Goal: Task Accomplishment & Management: Use online tool/utility

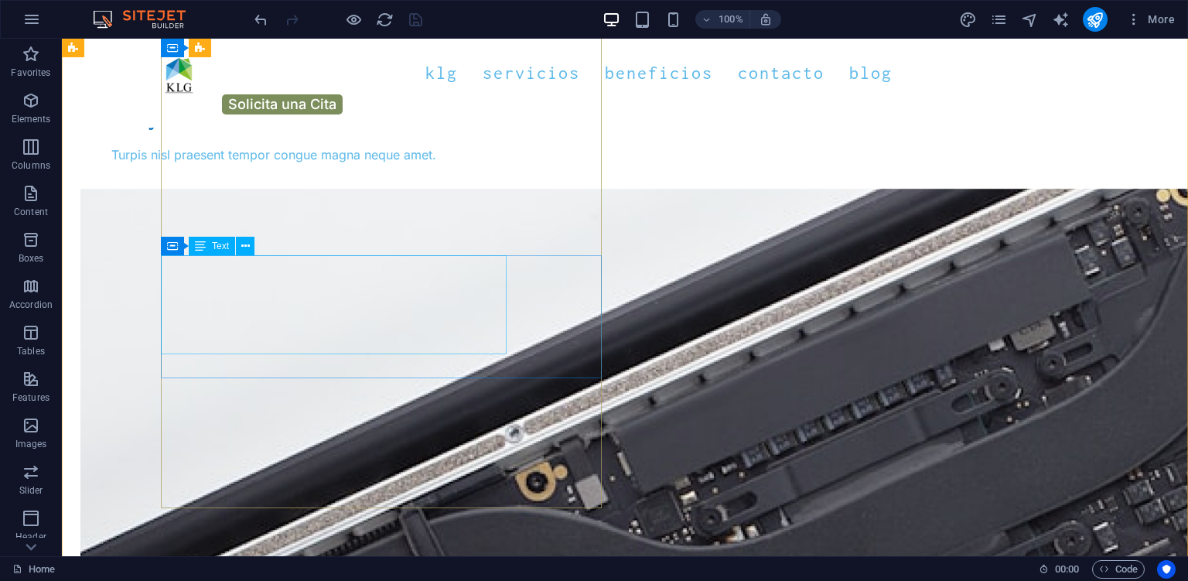
scroll to position [3106, 0]
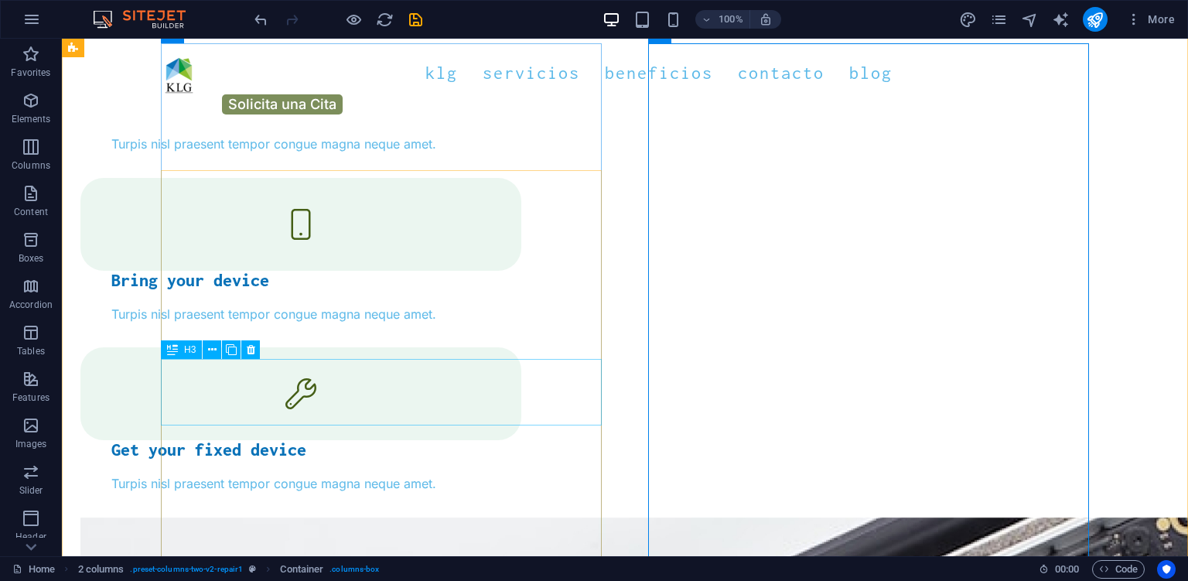
scroll to position [2780, 0]
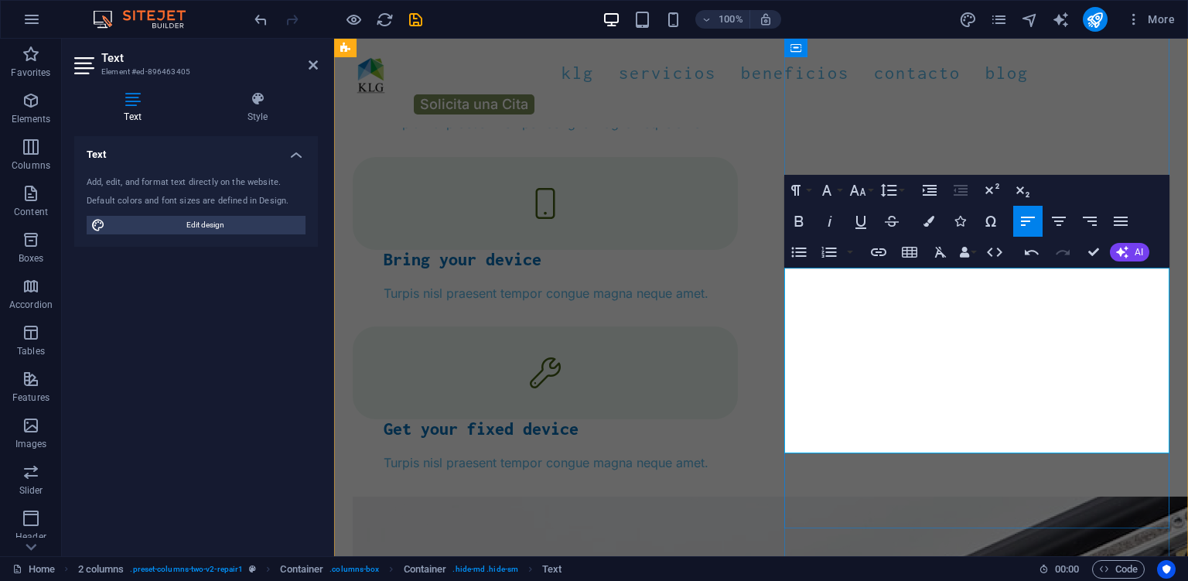
drag, startPoint x: 787, startPoint y: 391, endPoint x: 1069, endPoint y: 438, distance: 286.0
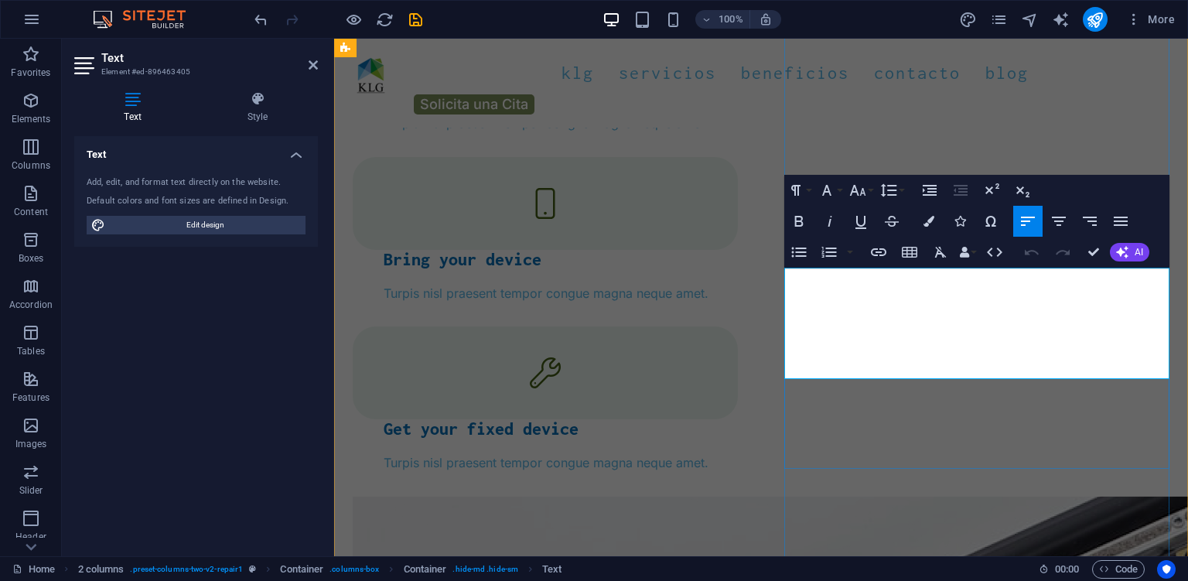
drag, startPoint x: 1136, startPoint y: 374, endPoint x: 781, endPoint y: 268, distance: 370.4
click at [1117, 225] on icon "button" at bounding box center [1121, 221] width 14 height 9
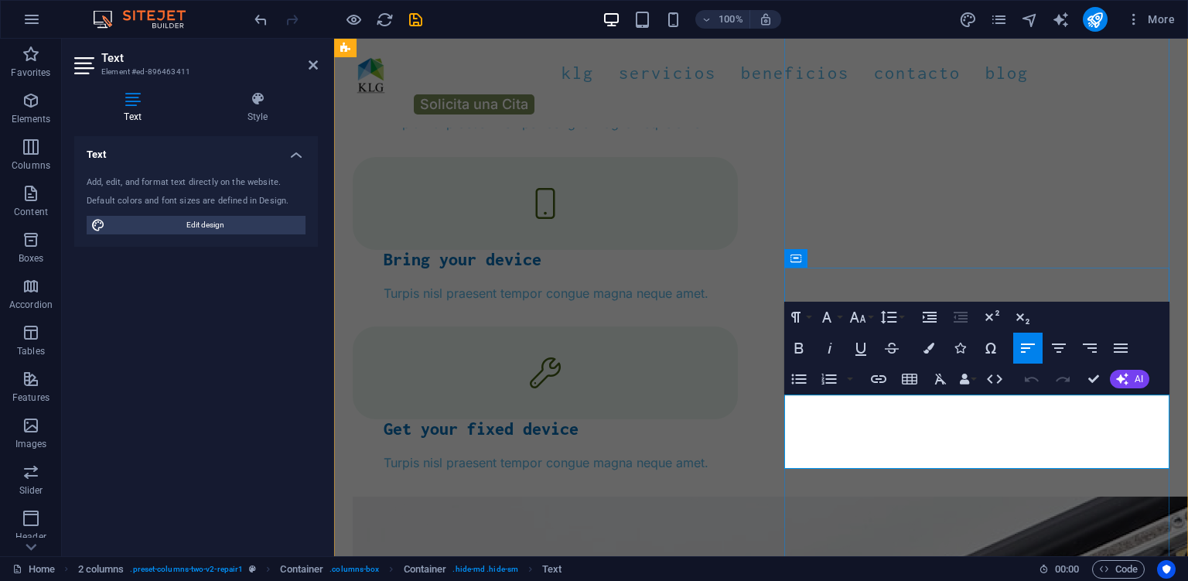
drag, startPoint x: 889, startPoint y: 455, endPoint x: 786, endPoint y: 396, distance: 119.5
click at [1117, 345] on icon "button" at bounding box center [1121, 347] width 14 height 9
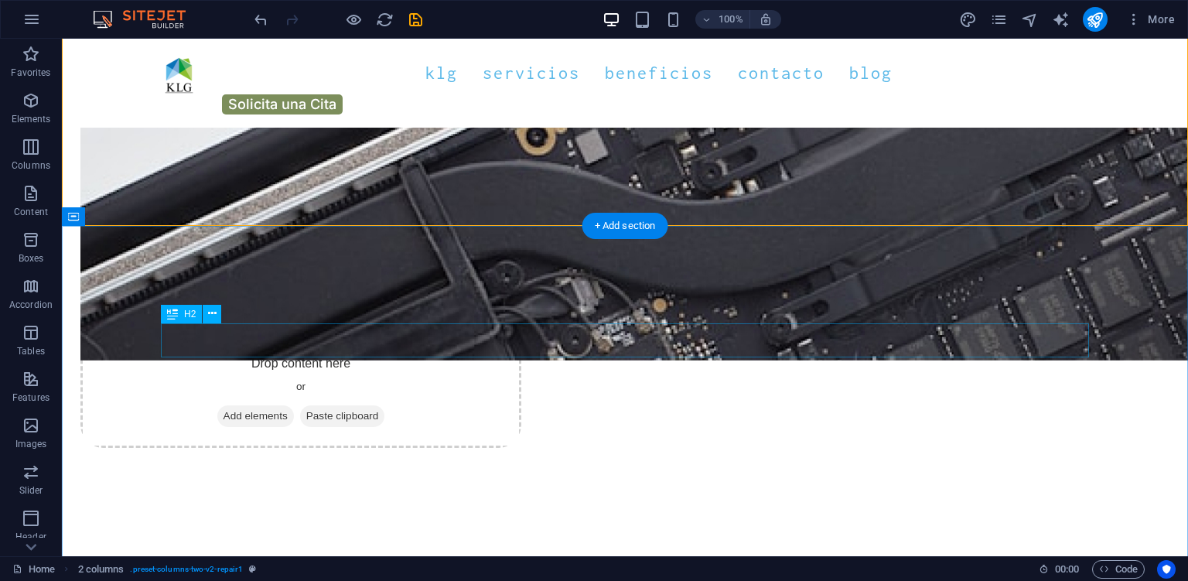
scroll to position [3025, 0]
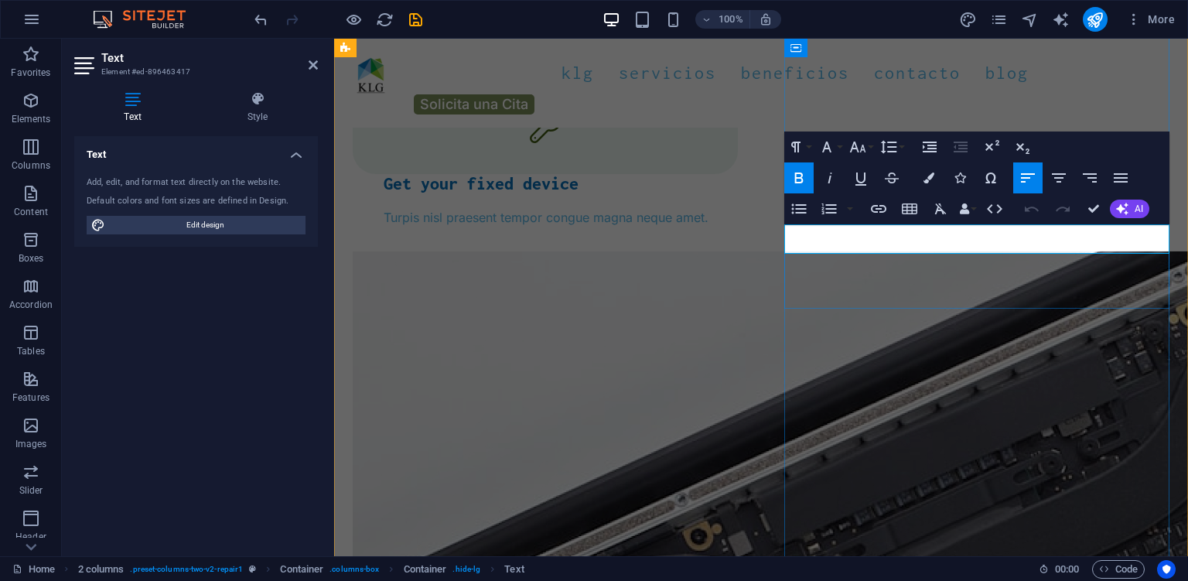
drag, startPoint x: 926, startPoint y: 234, endPoint x: 783, endPoint y: 234, distance: 143.8
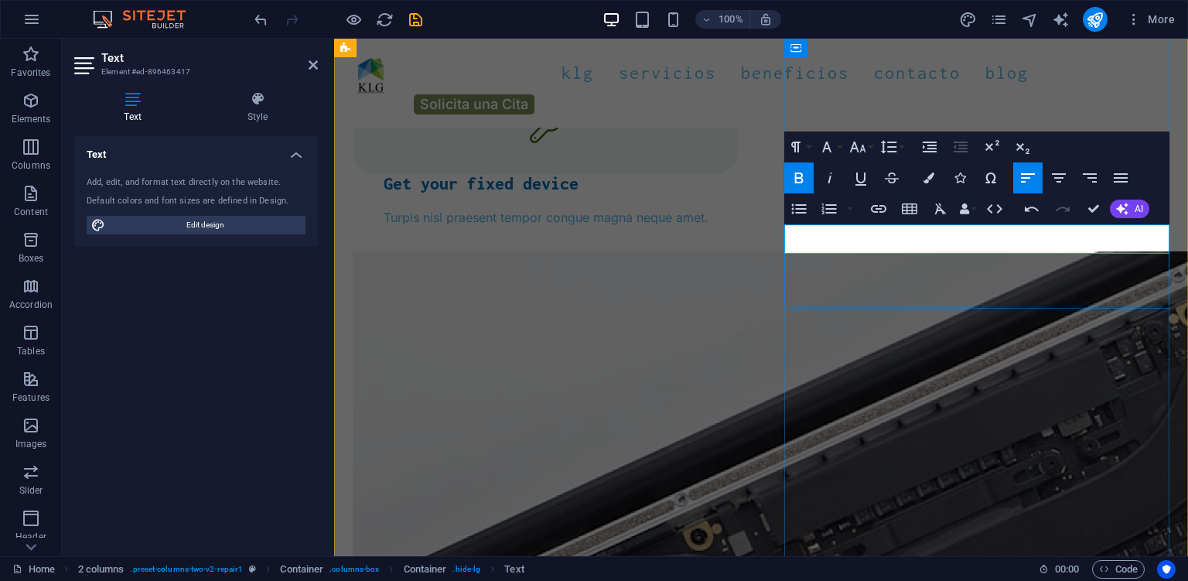
drag, startPoint x: 933, startPoint y: 243, endPoint x: 884, endPoint y: 245, distance: 48.8
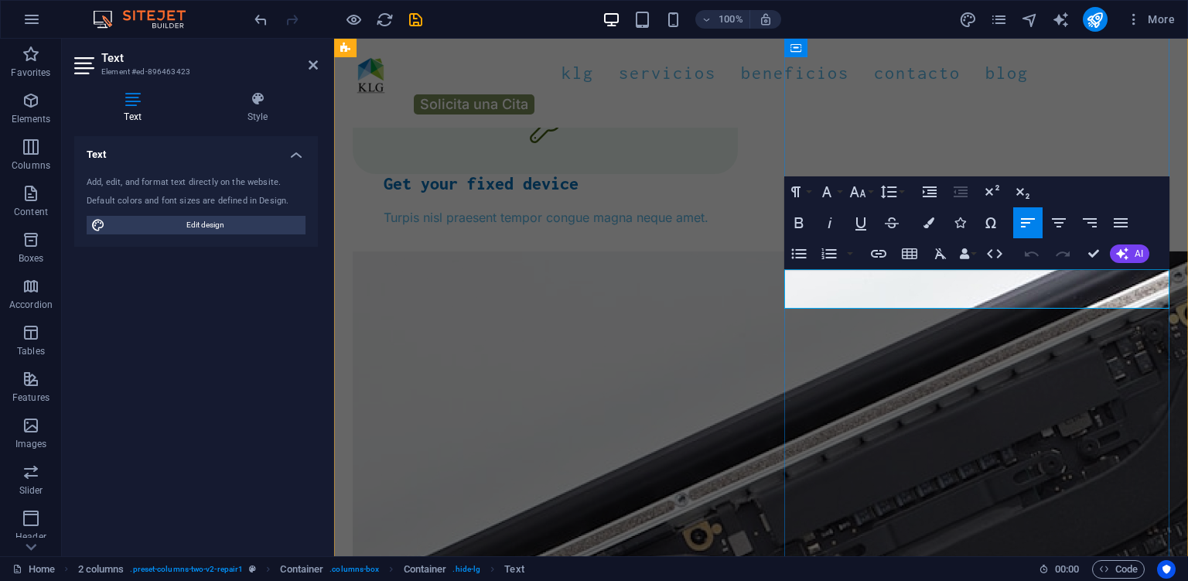
drag, startPoint x: 793, startPoint y: 280, endPoint x: 889, endPoint y: 297, distance: 97.4
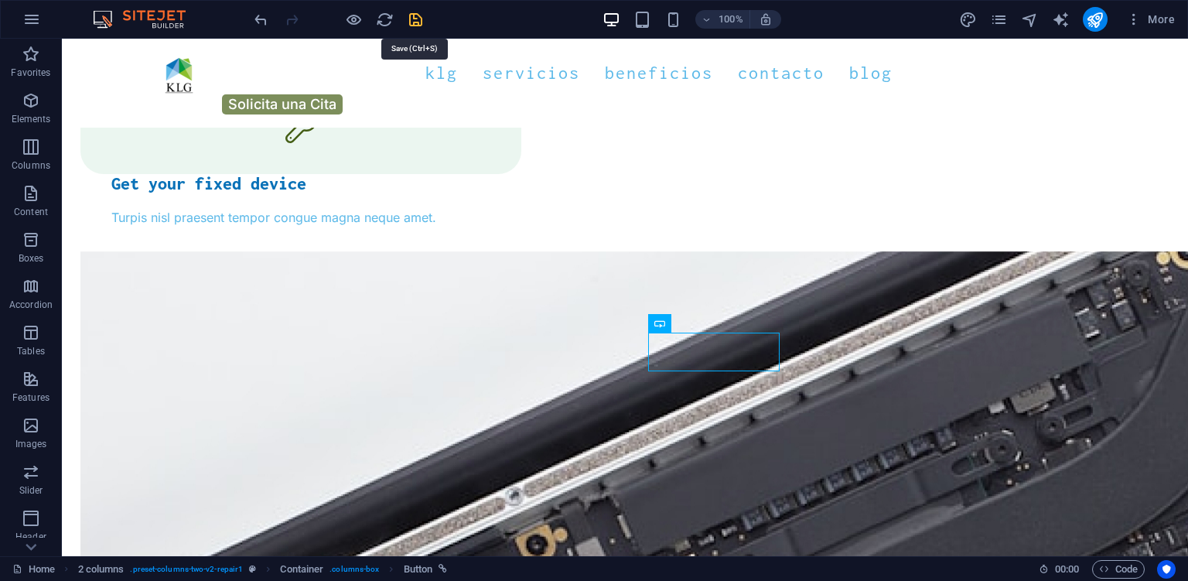
click at [421, 21] on icon "save" at bounding box center [416, 20] width 18 height 18
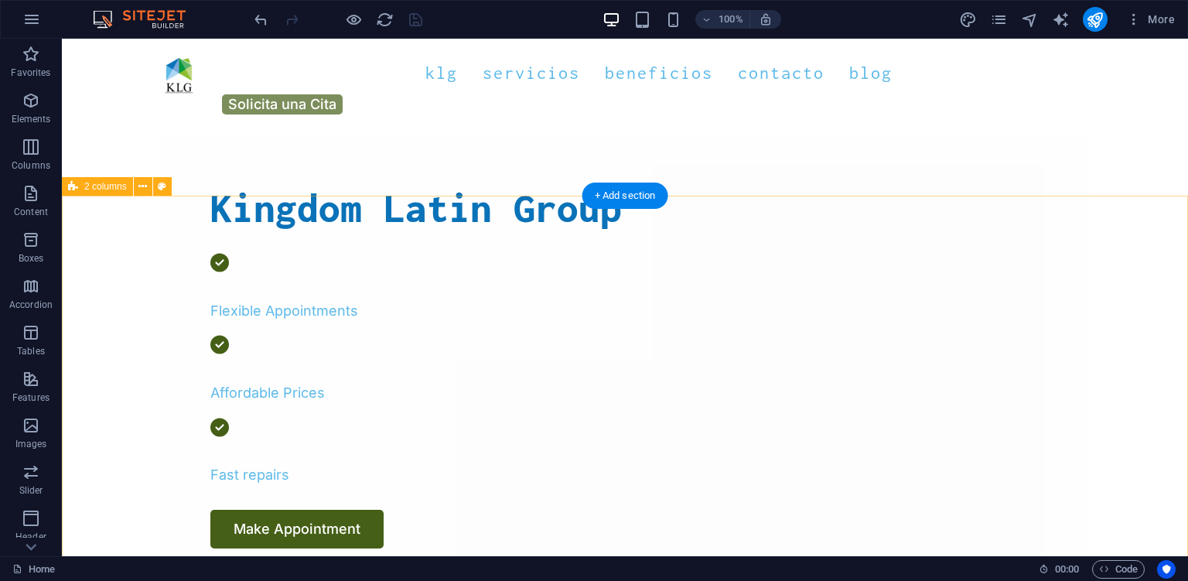
scroll to position [490, 0]
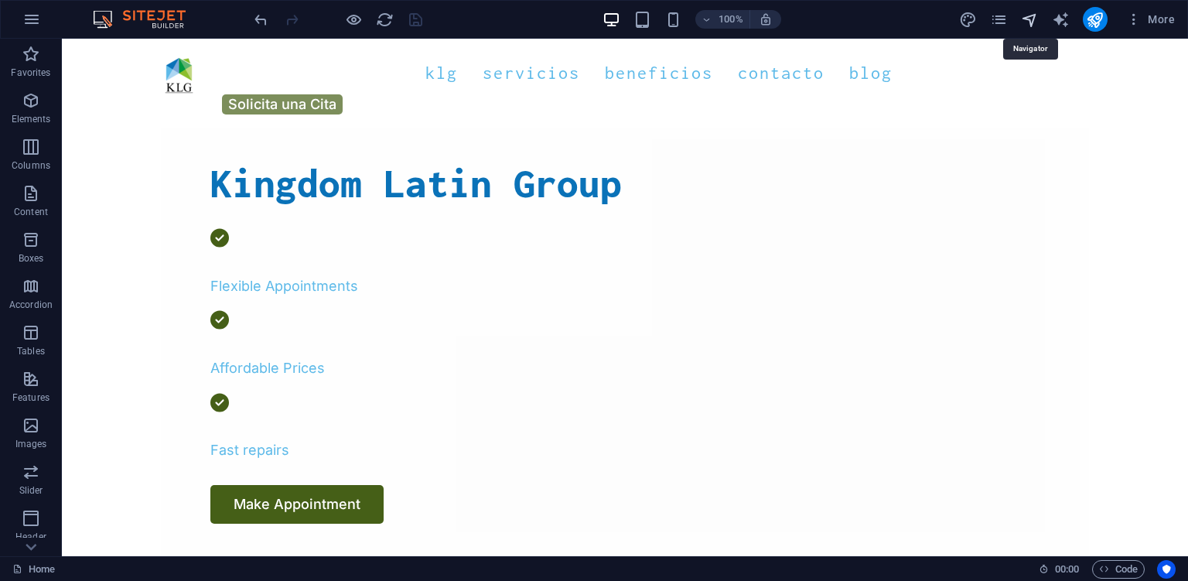
click at [1028, 17] on icon "navigator" at bounding box center [1030, 20] width 18 height 18
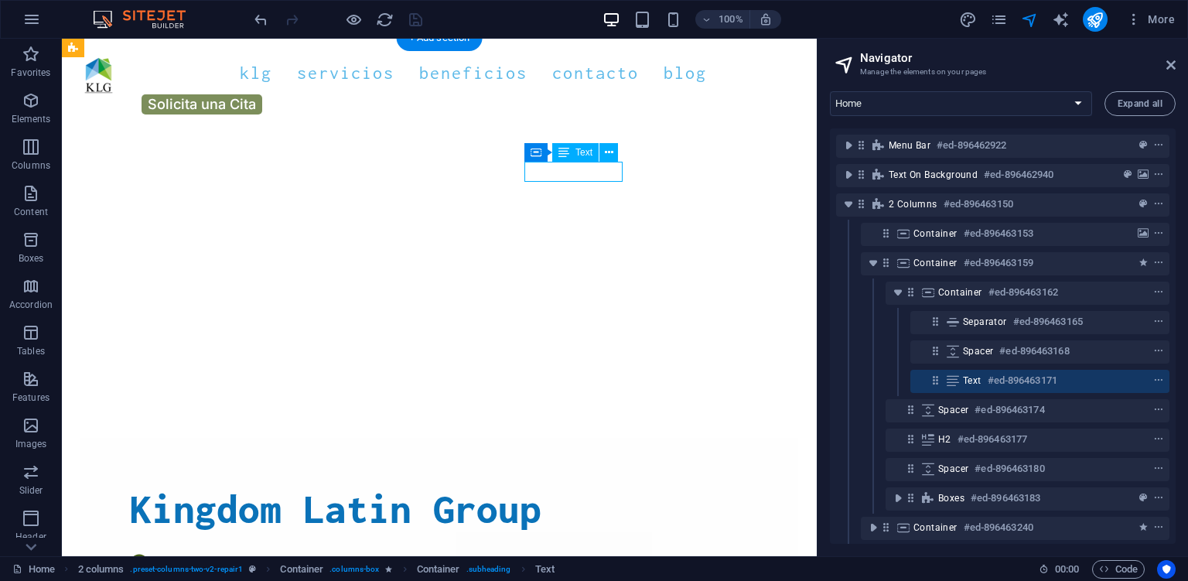
scroll to position [815, 0]
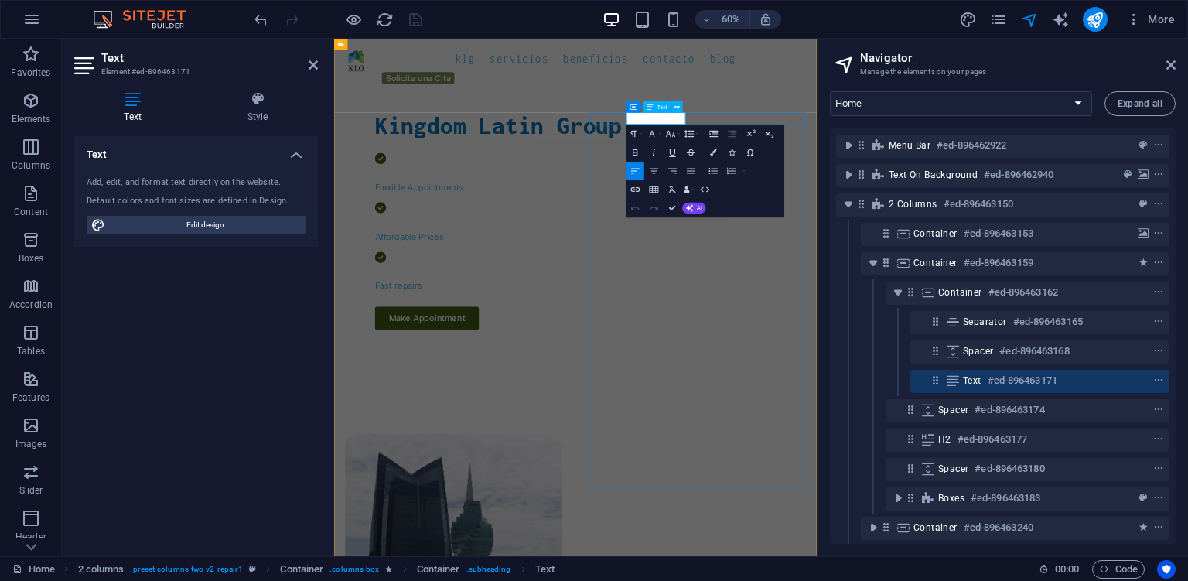
drag, startPoint x: 672, startPoint y: 210, endPoint x: 680, endPoint y: 168, distance: 43.2
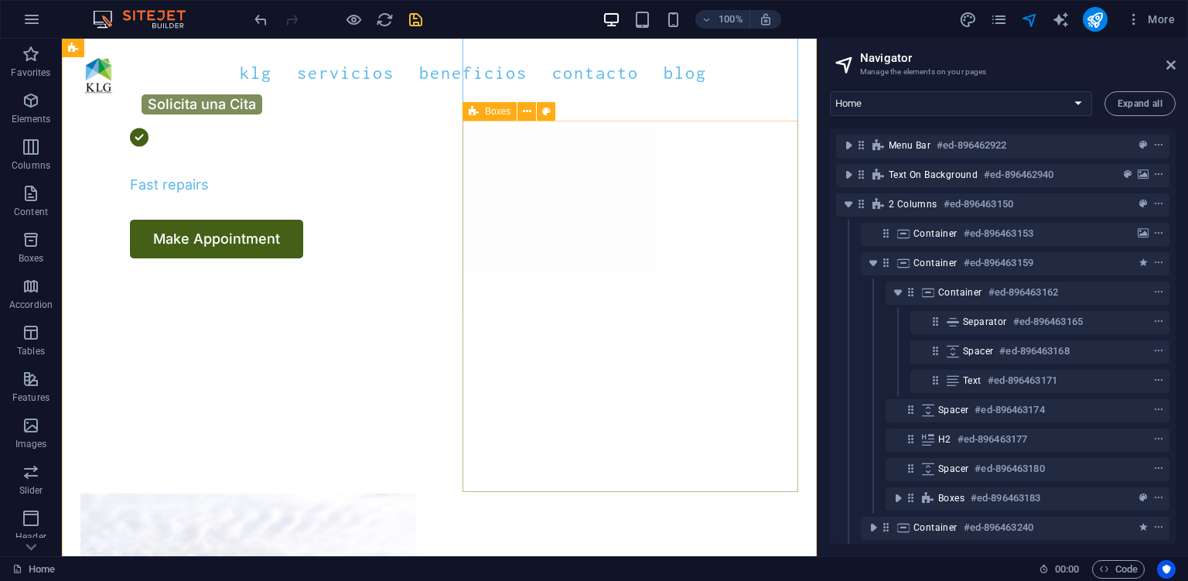
scroll to position [735, 0]
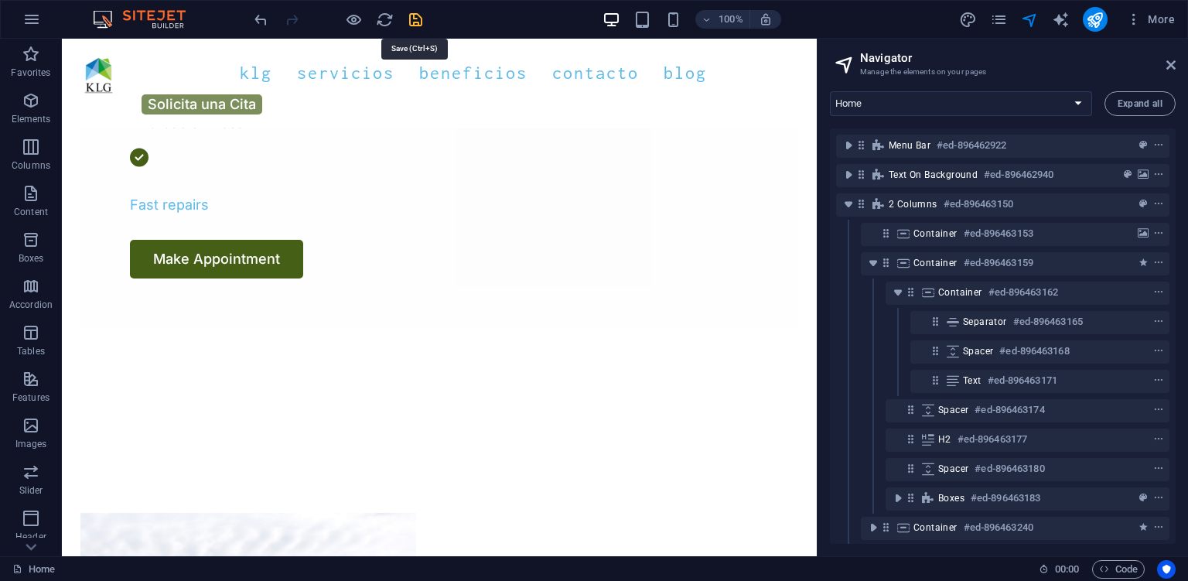
click at [415, 19] on icon "save" at bounding box center [416, 20] width 18 height 18
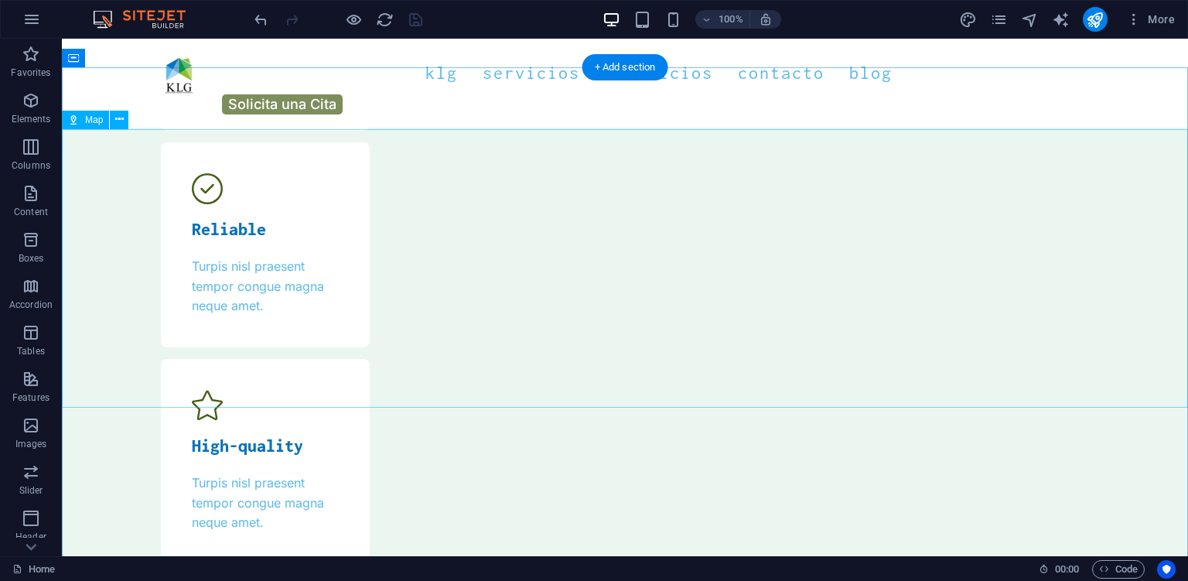
scroll to position [4736, 0]
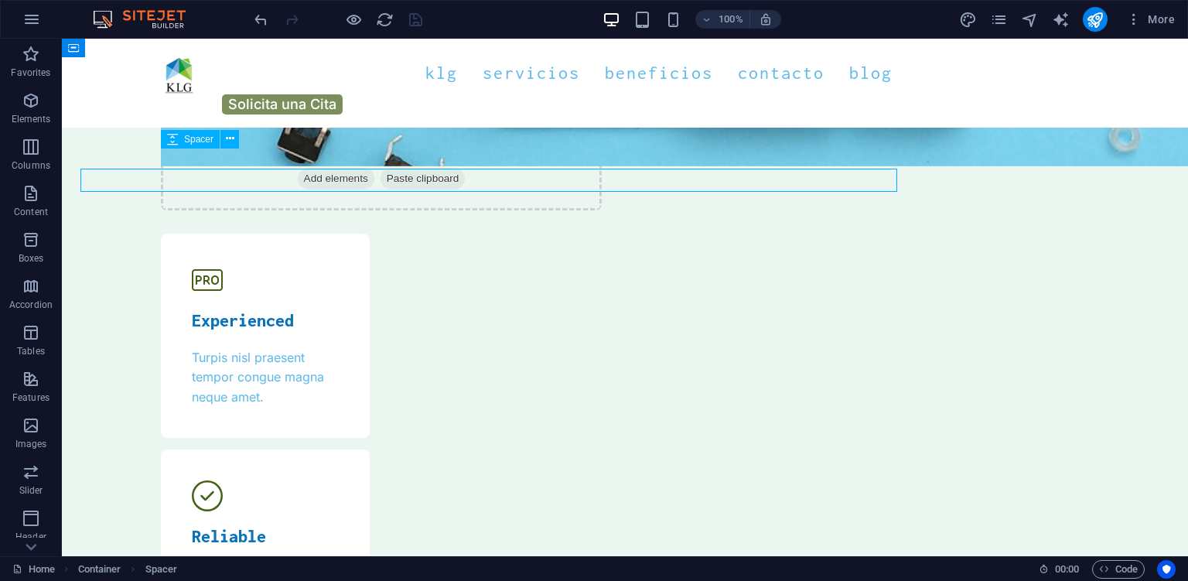
scroll to position [4736, 0]
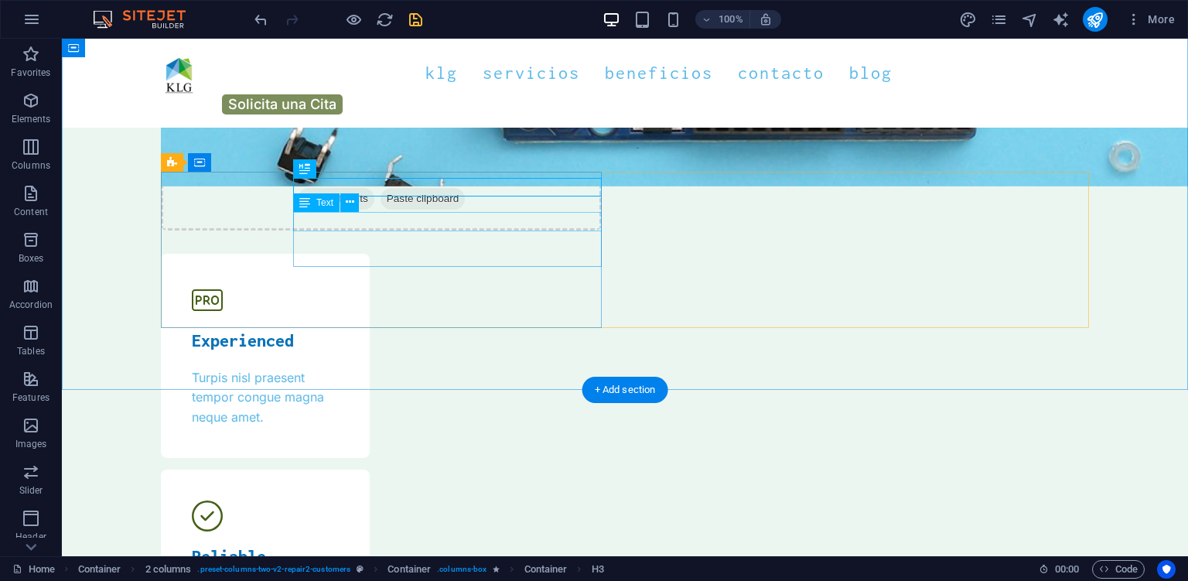
click at [351, 205] on icon at bounding box center [350, 202] width 9 height 16
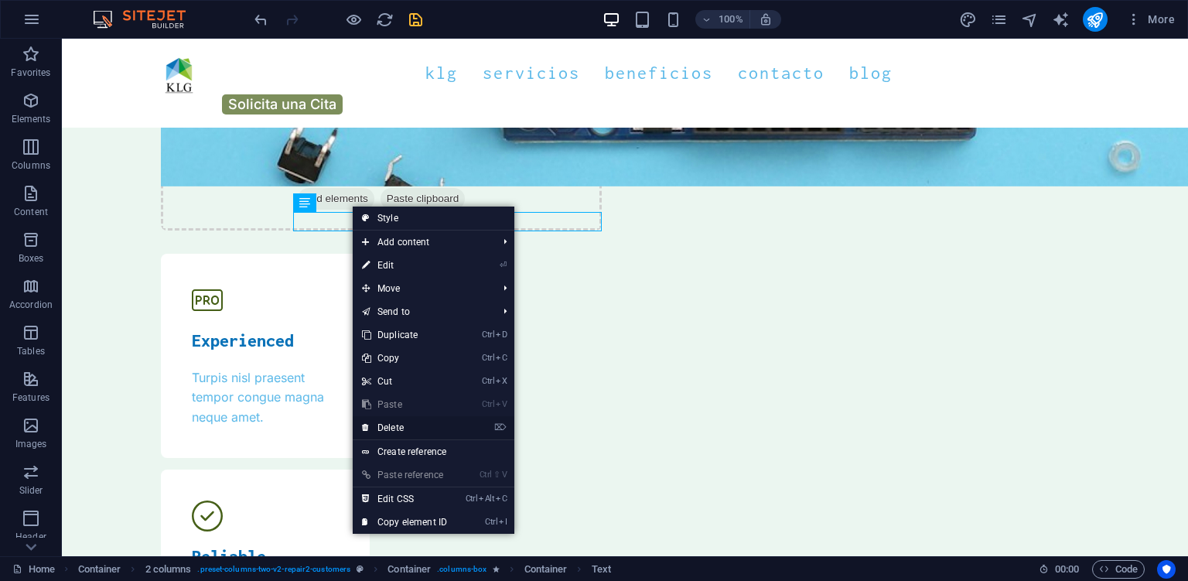
click at [393, 427] on link "⌦ Delete" at bounding box center [405, 427] width 104 height 23
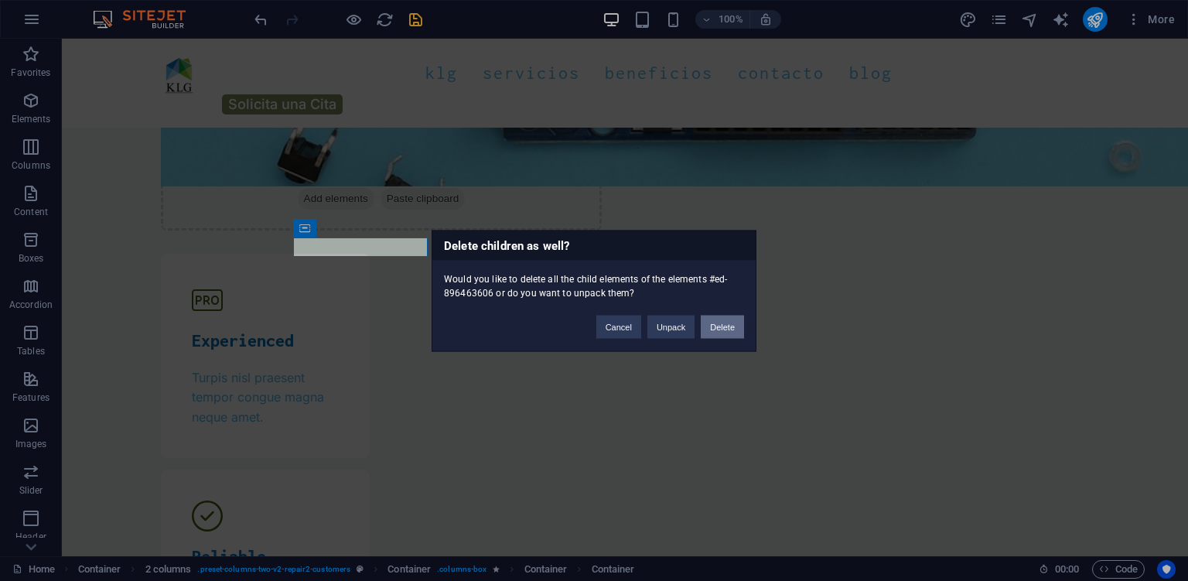
drag, startPoint x: 716, startPoint y: 333, endPoint x: 654, endPoint y: 292, distance: 74.2
click at [716, 333] on button "Delete" at bounding box center [722, 326] width 43 height 23
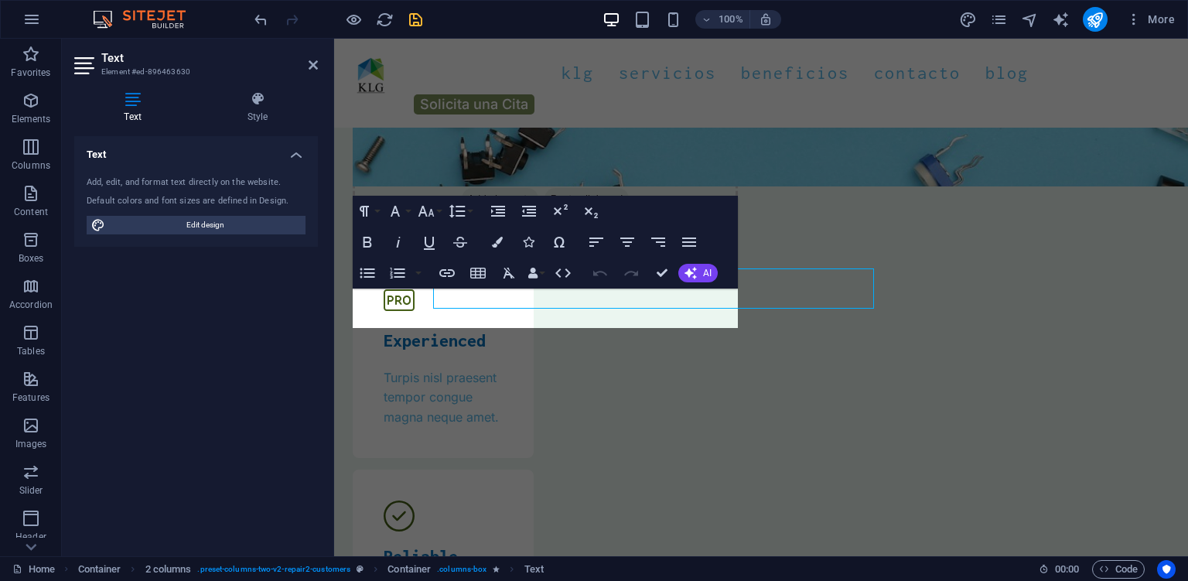
scroll to position [4756, 0]
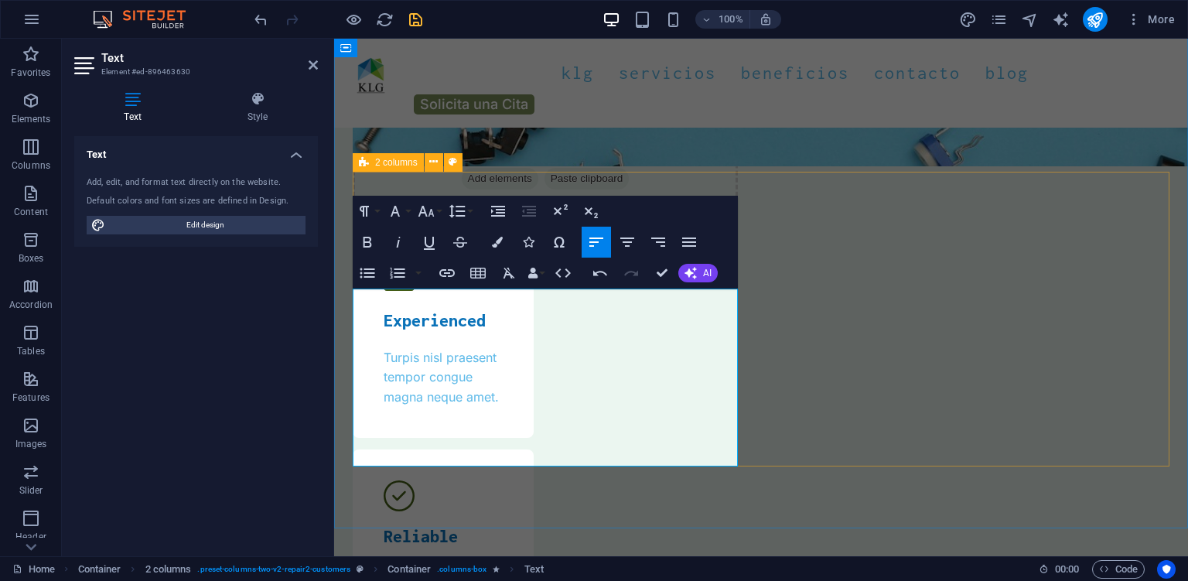
drag, startPoint x: 648, startPoint y: 460, endPoint x: 351, endPoint y: 302, distance: 336.6
click at [698, 240] on icon "button" at bounding box center [689, 242] width 19 height 19
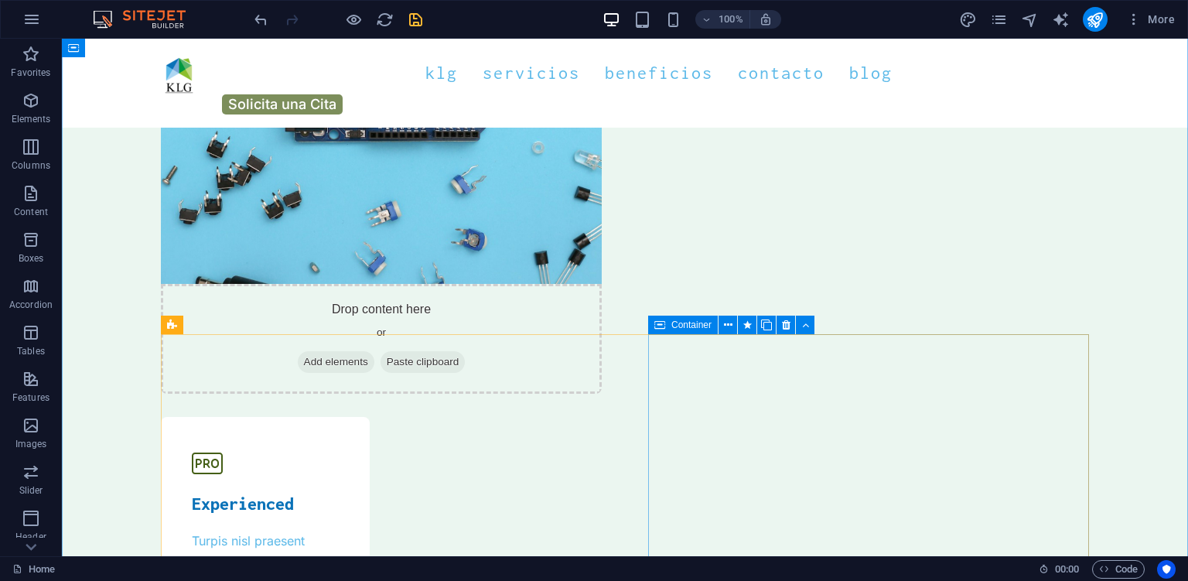
scroll to position [4736, 0]
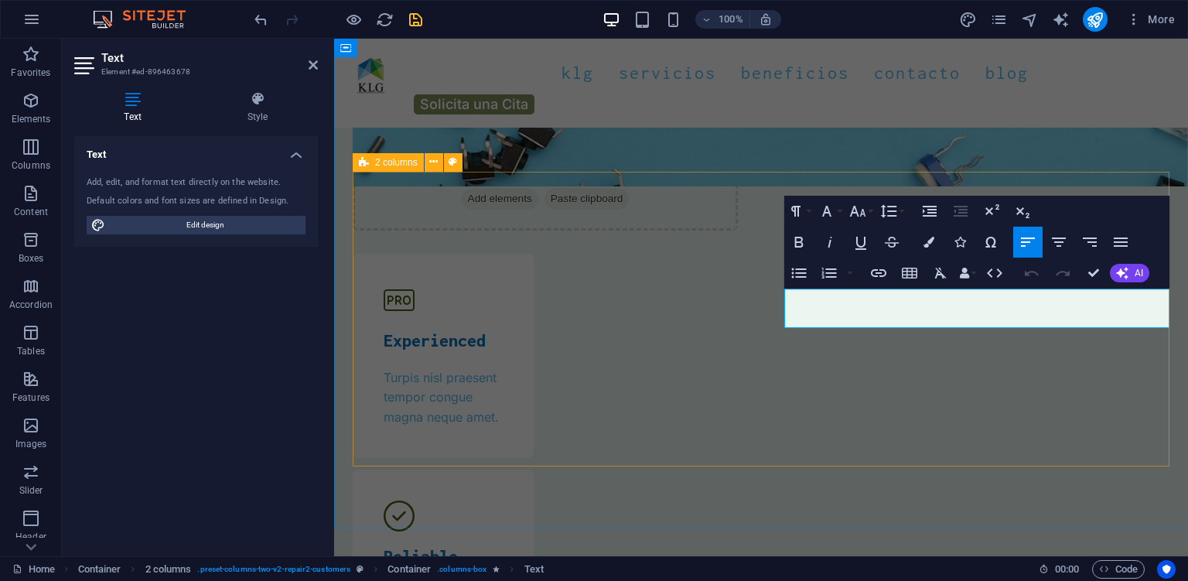
scroll to position [4756, 0]
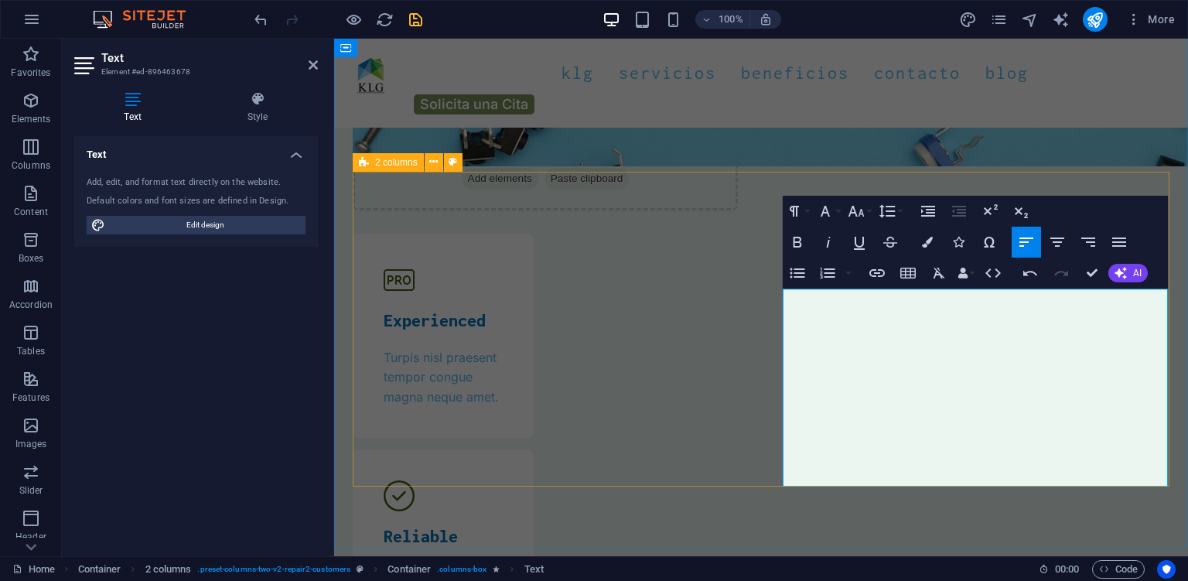
drag, startPoint x: 1062, startPoint y: 479, endPoint x: 780, endPoint y: 290, distance: 338.9
click at [1121, 247] on icon "button" at bounding box center [1119, 242] width 19 height 19
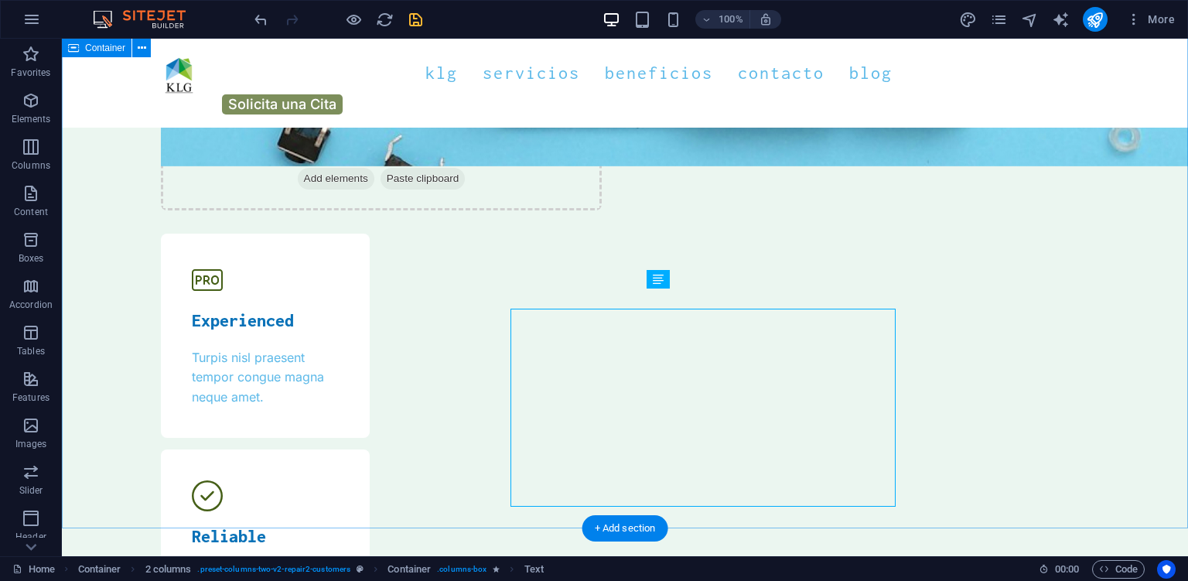
scroll to position [4736, 0]
